Goal: Transaction & Acquisition: Purchase product/service

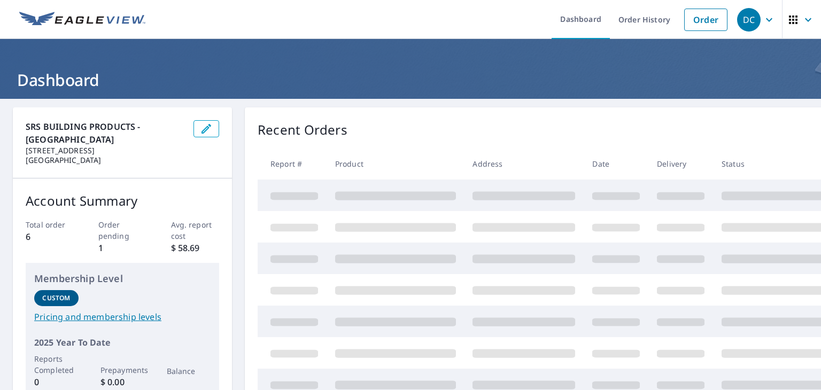
click at [687, 248] on td at bounding box center [680, 259] width 65 height 32
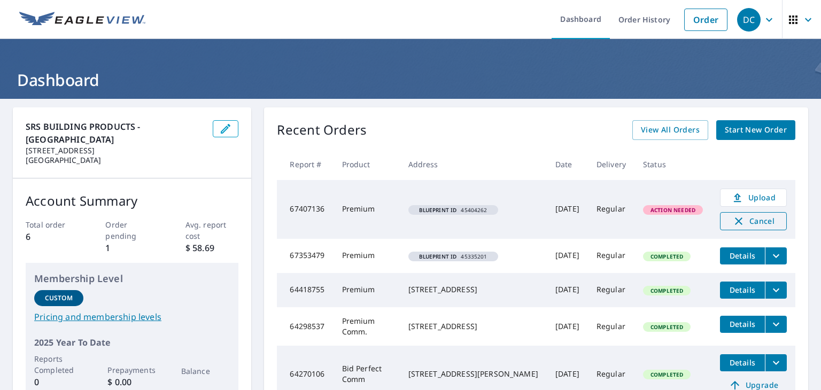
click at [746, 223] on span "Cancel" at bounding box center [753, 221] width 44 height 13
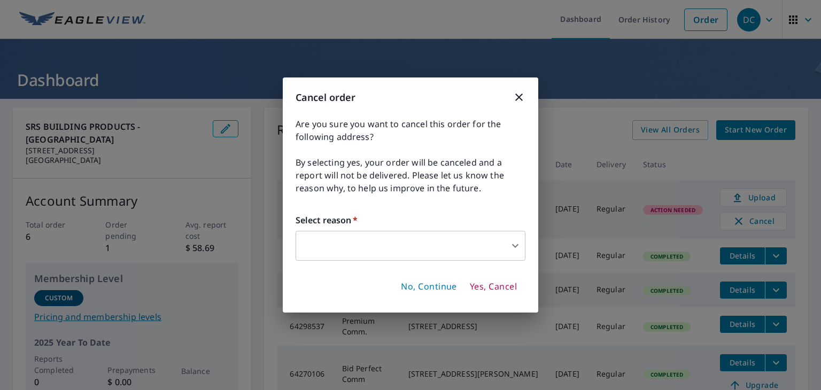
click at [509, 241] on body "DC DC Dashboard Order History Order DC Dashboard SRS BUILDING PRODUCTS - [GEOGR…" at bounding box center [410, 195] width 821 height 390
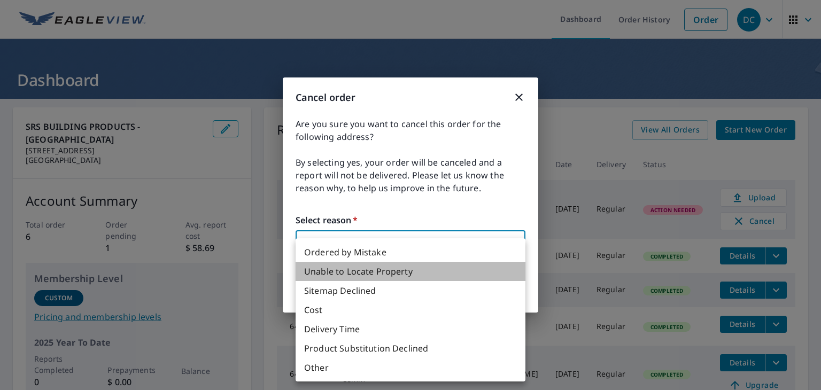
click at [468, 272] on li "Unable to Locate Property" at bounding box center [411, 271] width 230 height 19
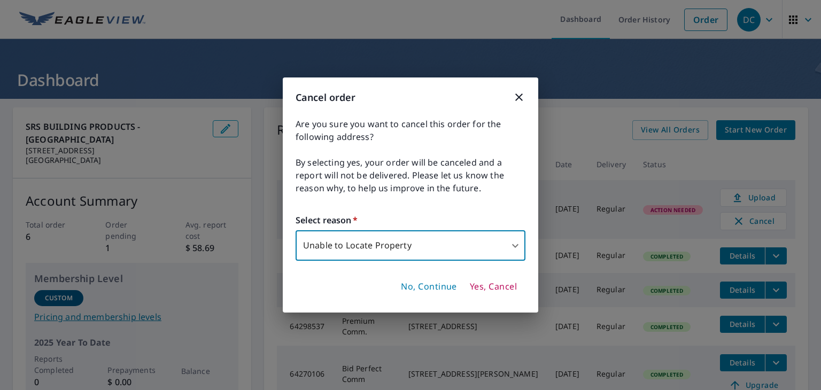
click at [513, 246] on body "DC DC Dashboard Order History Order DC Dashboard SRS BUILDING PRODUCTS - [GEOGR…" at bounding box center [410, 195] width 821 height 390
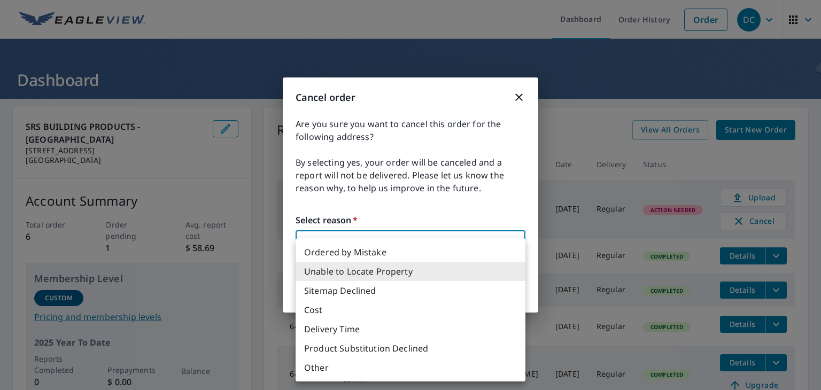
click at [449, 375] on li "Other" at bounding box center [411, 367] width 230 height 19
type input "36"
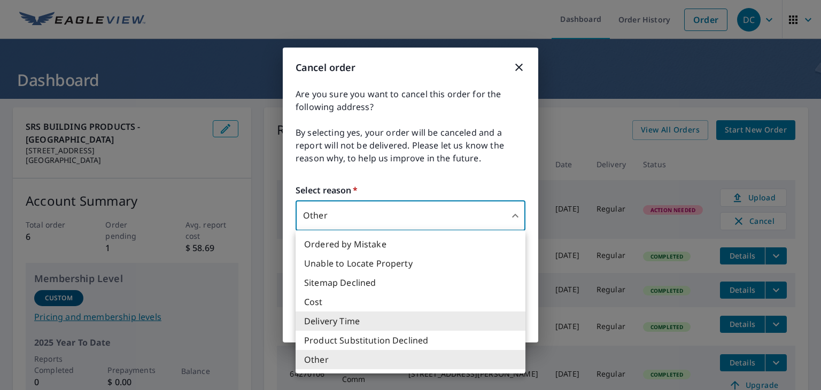
click at [382, 215] on div at bounding box center [410, 195] width 821 height 390
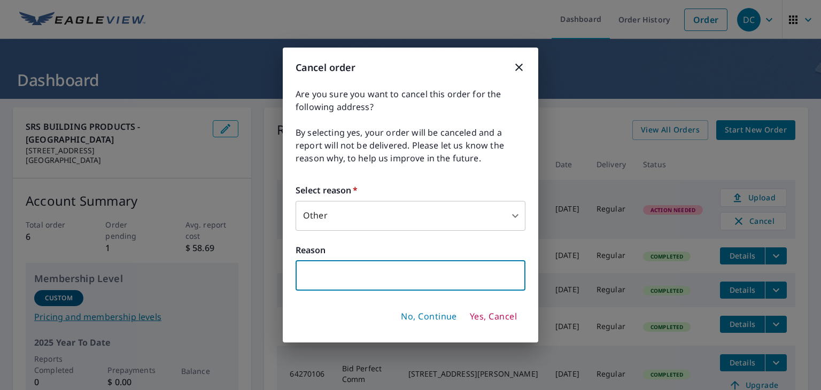
click at [389, 275] on input "text" at bounding box center [411, 276] width 230 height 30
type input "customer didnt have complete paperwork to finish"
click at [490, 311] on span "Yes, Cancel" at bounding box center [493, 317] width 47 height 12
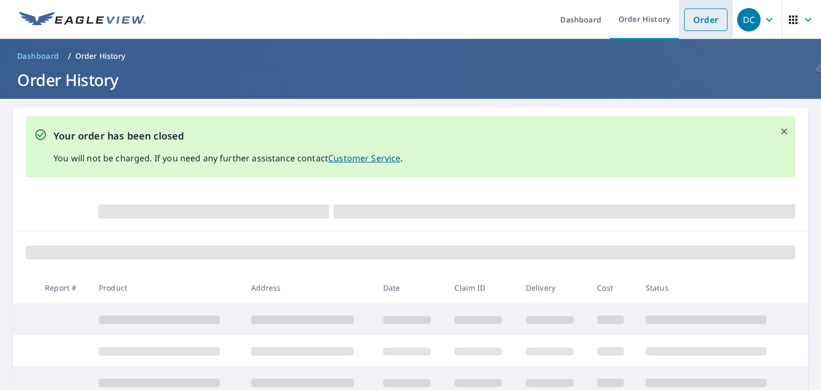
click at [695, 23] on link "Order" at bounding box center [705, 20] width 43 height 22
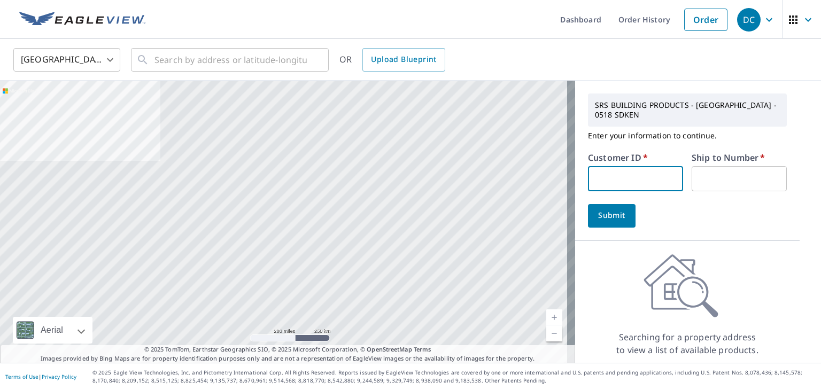
click at [649, 182] on input "text" at bounding box center [635, 178] width 95 height 25
type input "homedepot"
click at [704, 180] on input "text" at bounding box center [739, 178] width 95 height 25
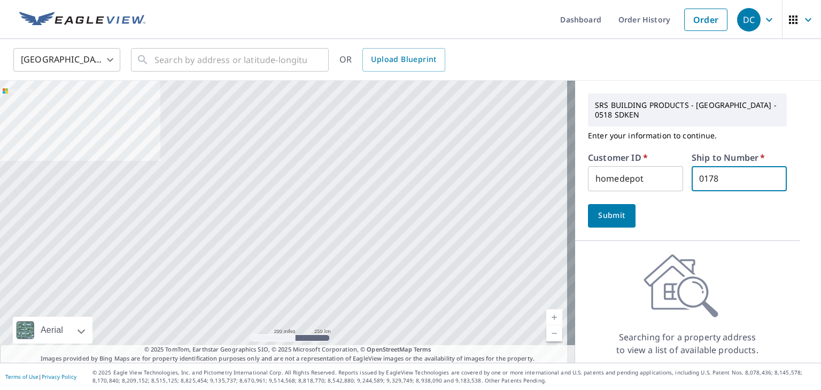
type input "0178"
click at [610, 212] on span "Submit" at bounding box center [611, 215] width 30 height 13
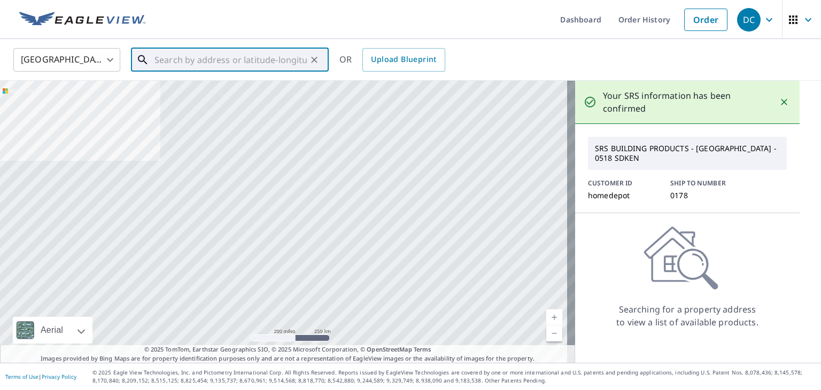
click at [162, 61] on input "text" at bounding box center [230, 60] width 152 height 30
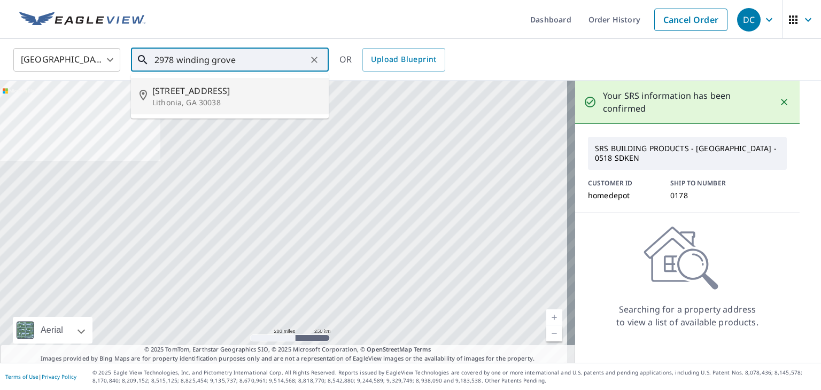
click at [202, 92] on span "[STREET_ADDRESS]" at bounding box center [236, 90] width 168 height 13
type input "[STREET_ADDRESS][PERSON_NAME]"
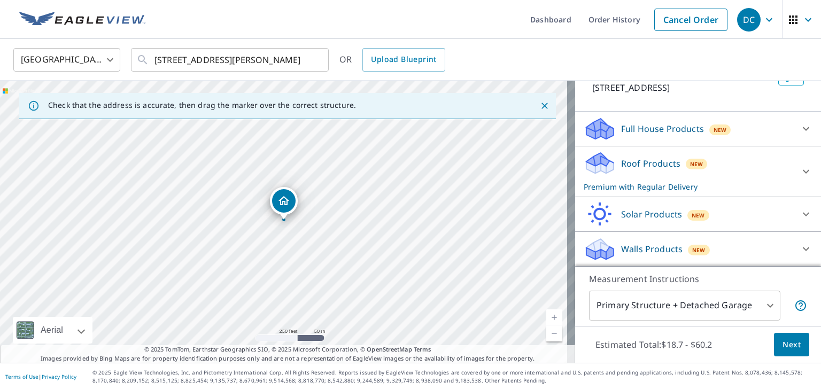
scroll to position [203, 0]
click at [799, 178] on icon at bounding box center [805, 171] width 13 height 13
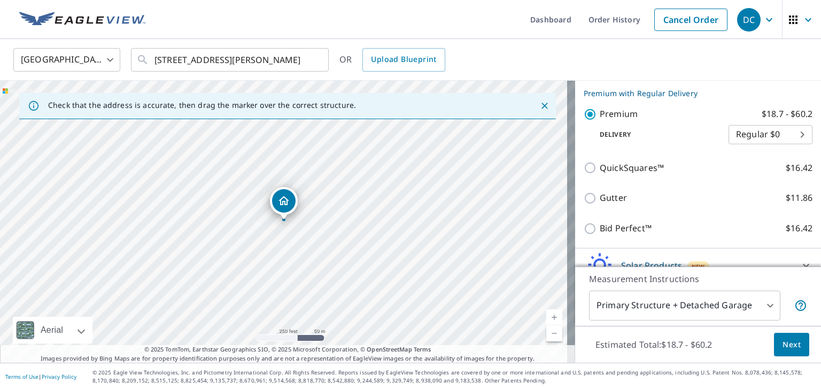
scroll to position [292, 0]
click at [791, 340] on span "Next" at bounding box center [791, 344] width 18 height 13
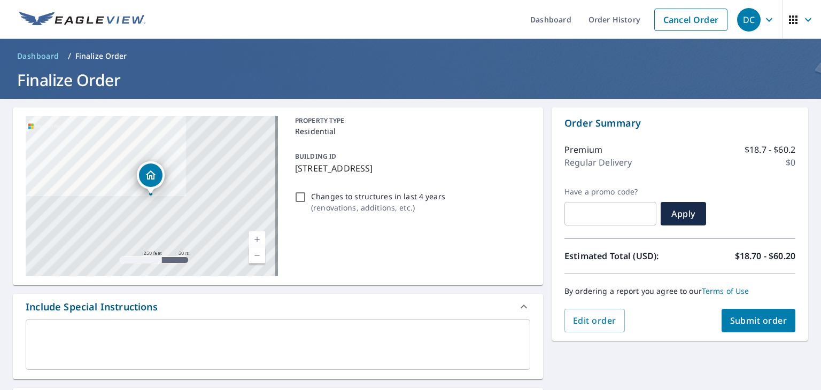
click at [736, 318] on span "Submit order" at bounding box center [758, 321] width 57 height 12
checkbox input "true"
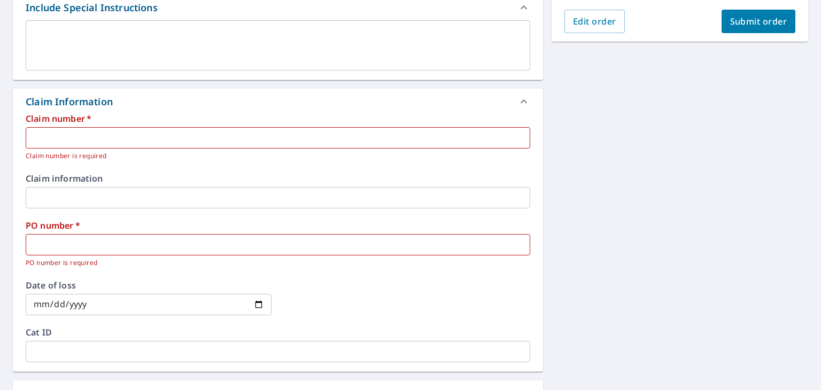
scroll to position [306, 0]
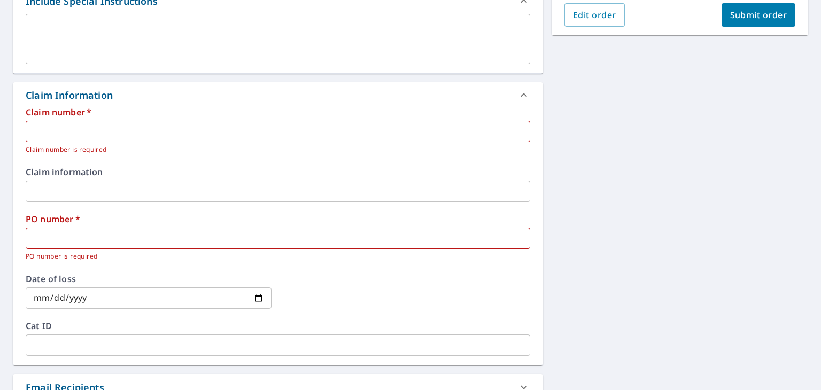
click at [86, 129] on input "text" at bounding box center [278, 131] width 504 height 21
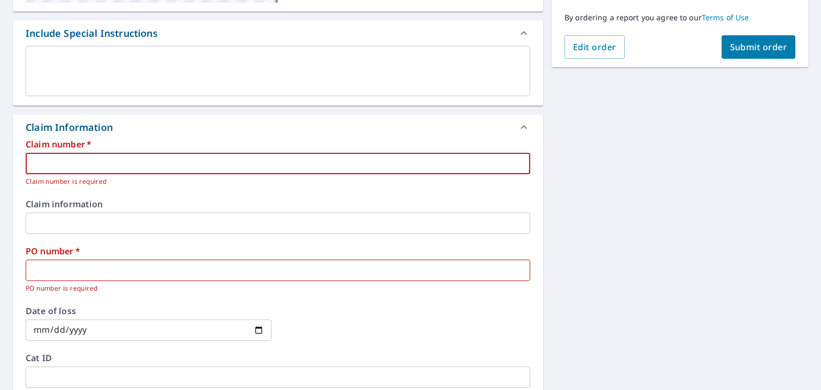
scroll to position [279, 0]
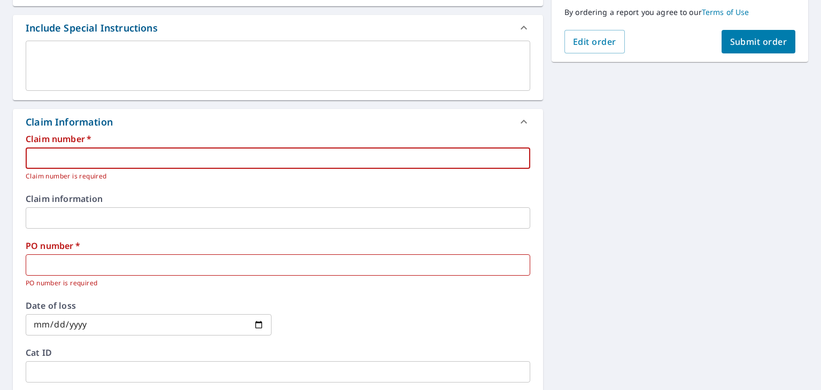
type input "0"
checkbox input "true"
type input "01"
checkbox input "true"
type input "017"
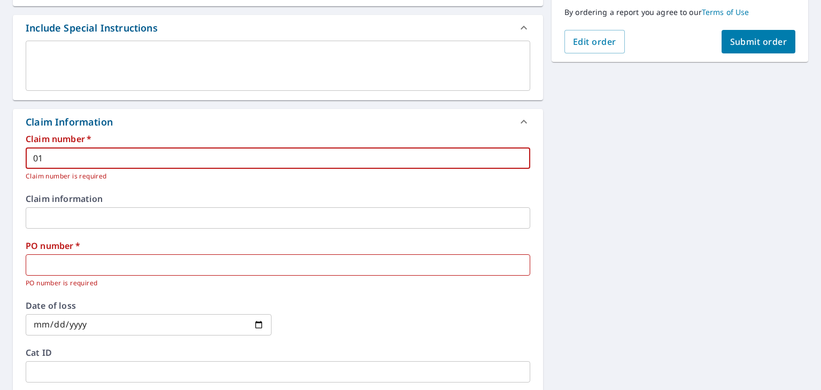
checkbox input "true"
type input "0178"
checkbox input "true"
type input "0178"
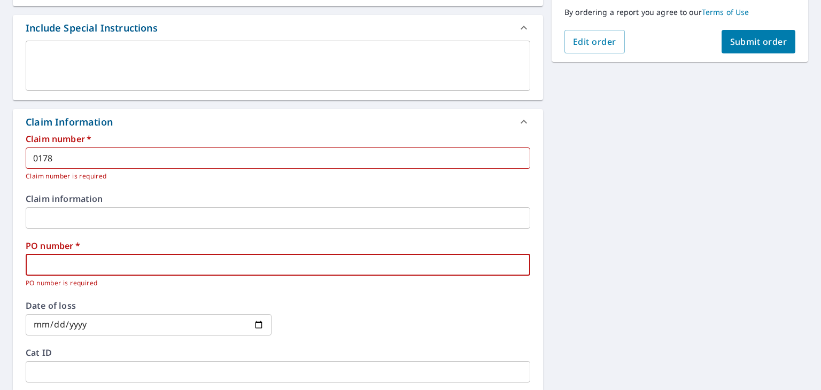
click at [89, 265] on input "text" at bounding box center [278, 264] width 504 height 21
type input "0"
checkbox input "true"
type input "01"
checkbox input "true"
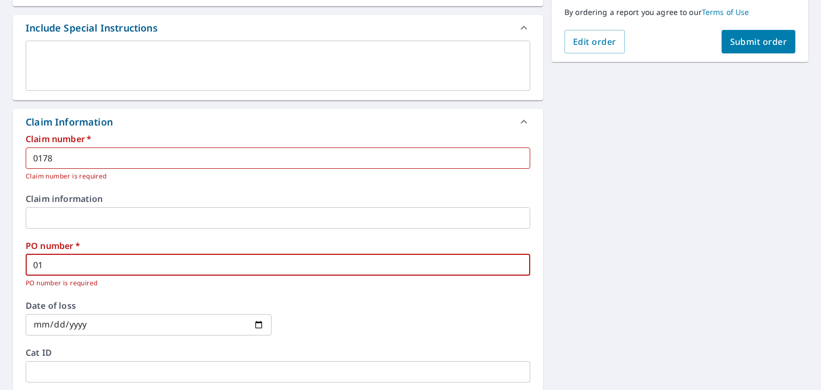
type input "017"
checkbox input "true"
type input "0178"
checkbox input "true"
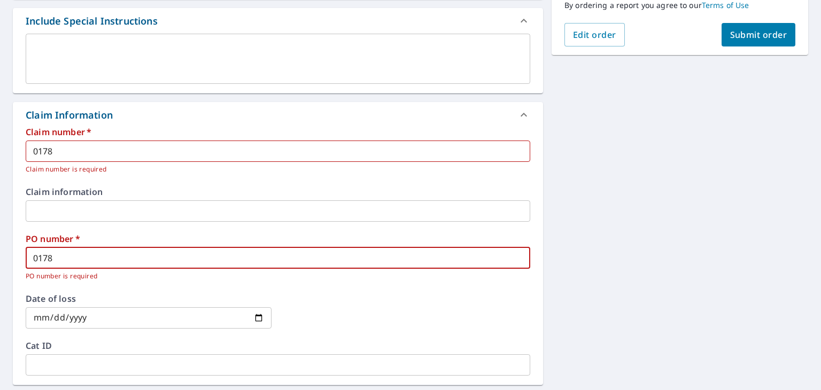
scroll to position [236, 0]
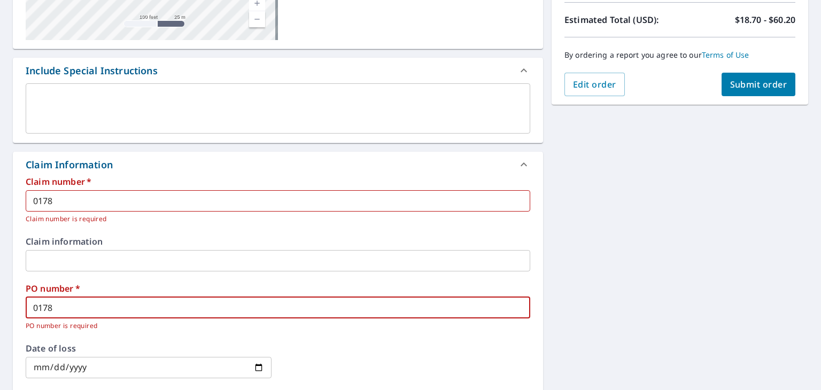
type input "0178"
click at [746, 82] on span "Submit order" at bounding box center [758, 85] width 57 height 12
checkbox input "true"
